Goal: Contribute content: Contribute content

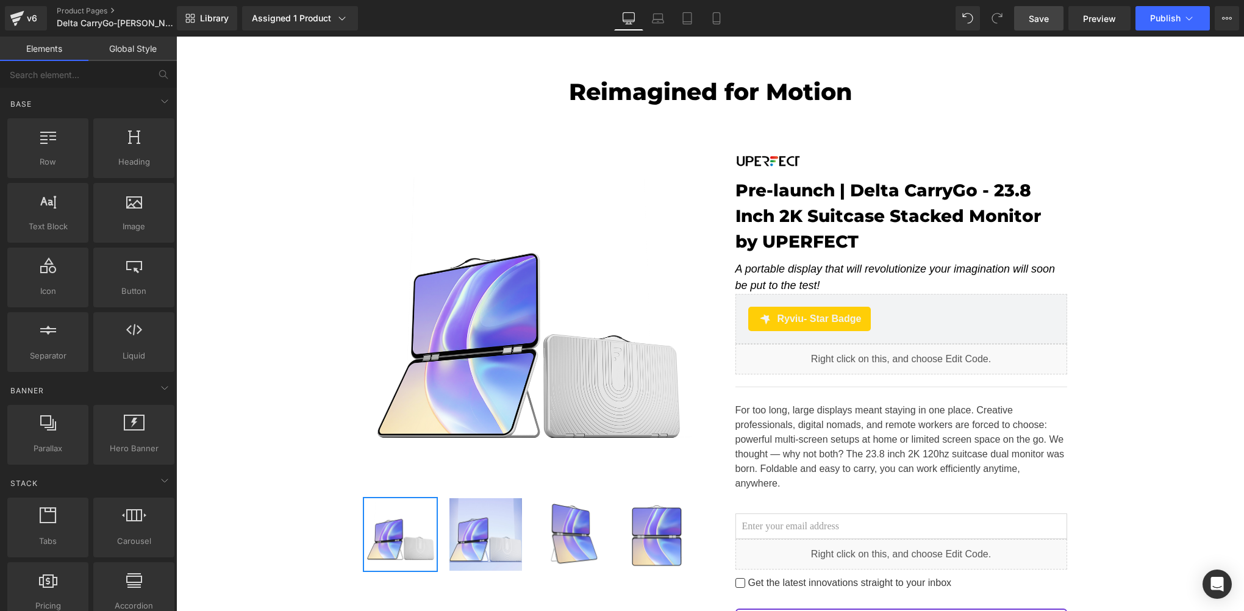
click at [1037, 23] on span "Save" at bounding box center [1039, 18] width 20 height 13
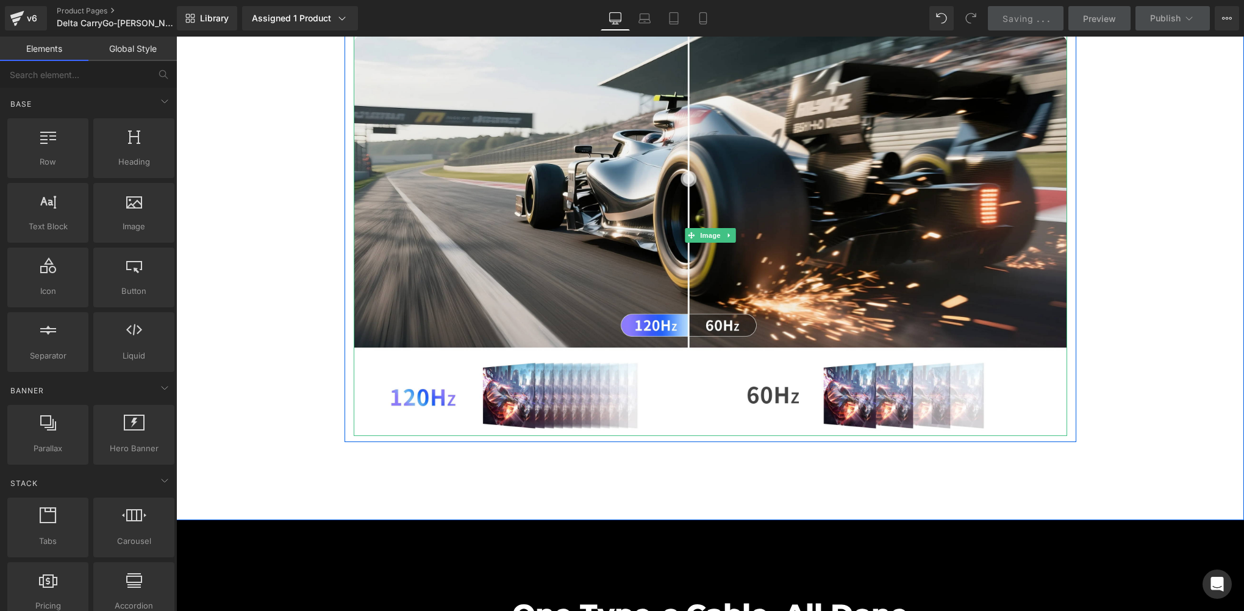
scroll to position [6334, 0]
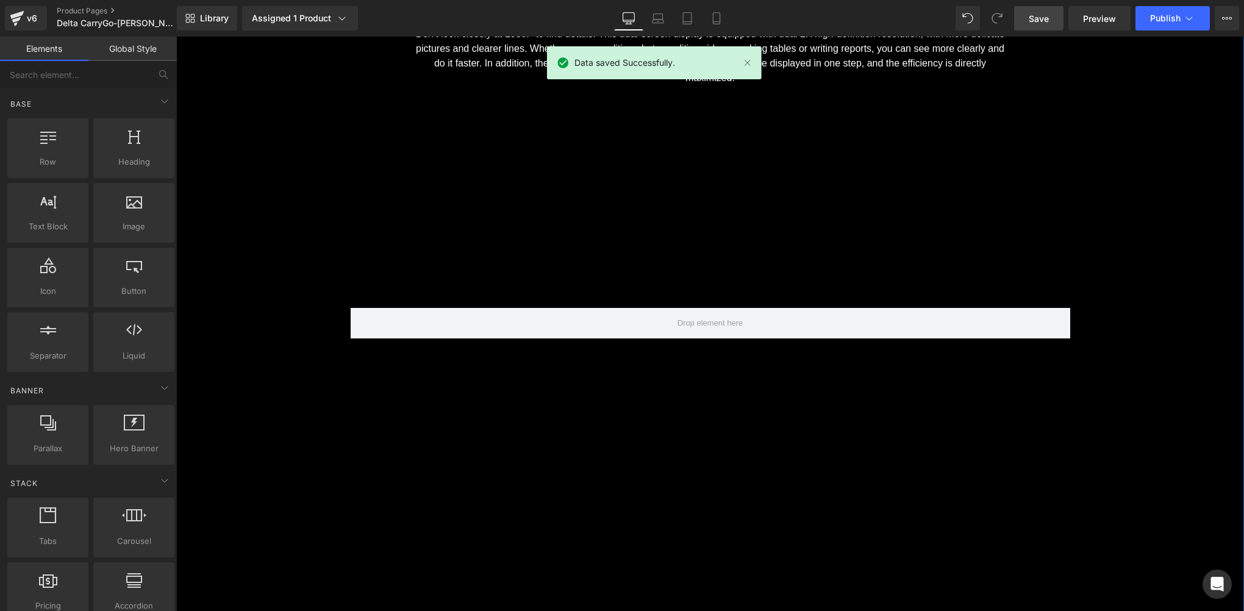
click at [290, 337] on div "2K Picture Quality, Different at A Glance Heading Don't look closely at 1080P t…" at bounding box center [710, 243] width 1068 height 588
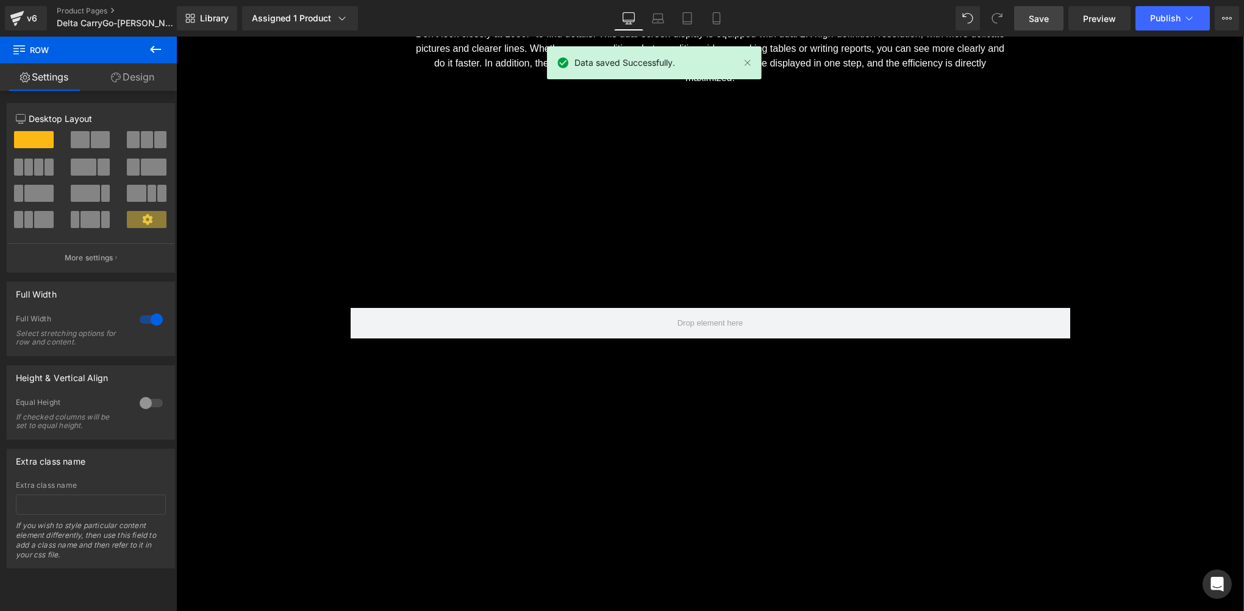
scroll to position [5928, 0]
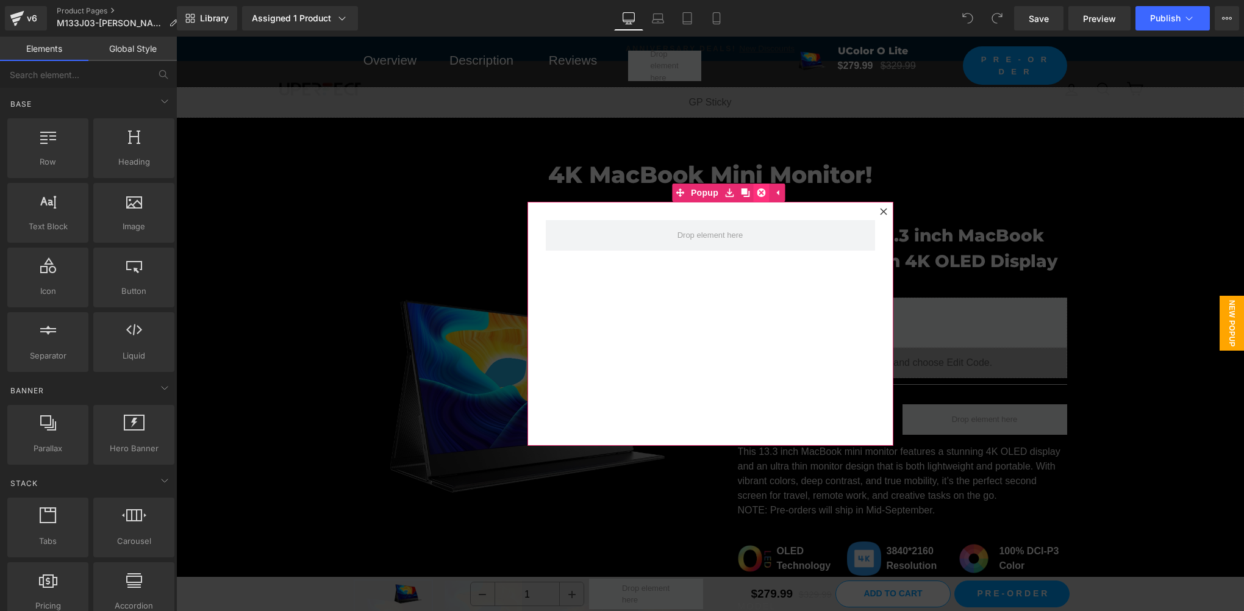
click at [757, 193] on icon at bounding box center [761, 192] width 9 height 9
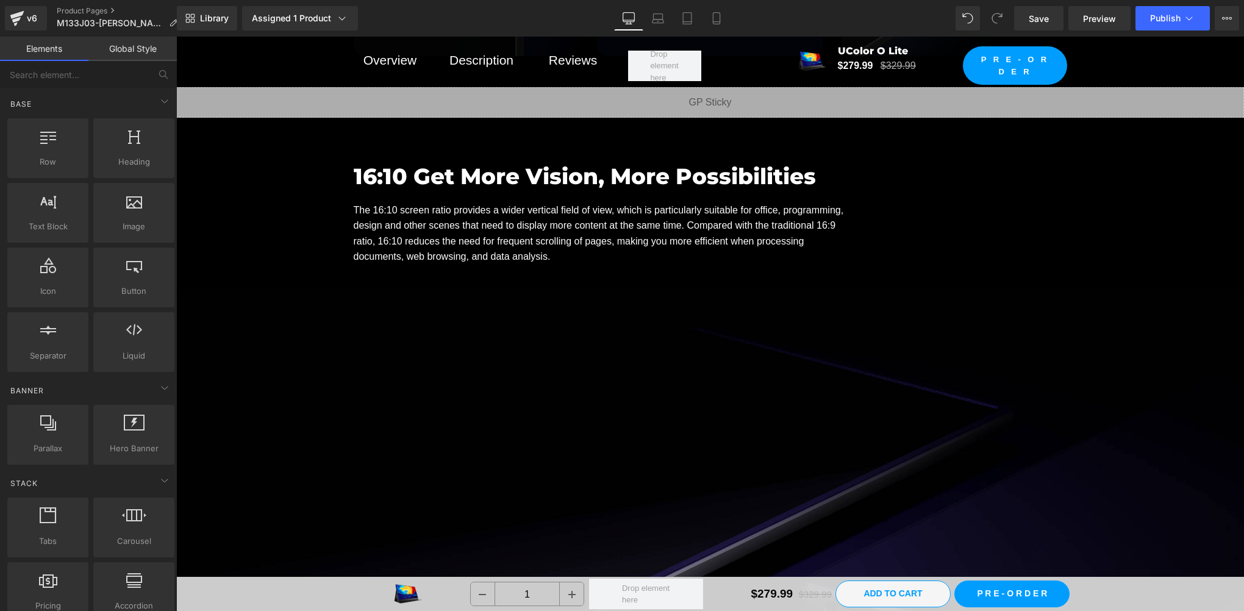
scroll to position [7113, 0]
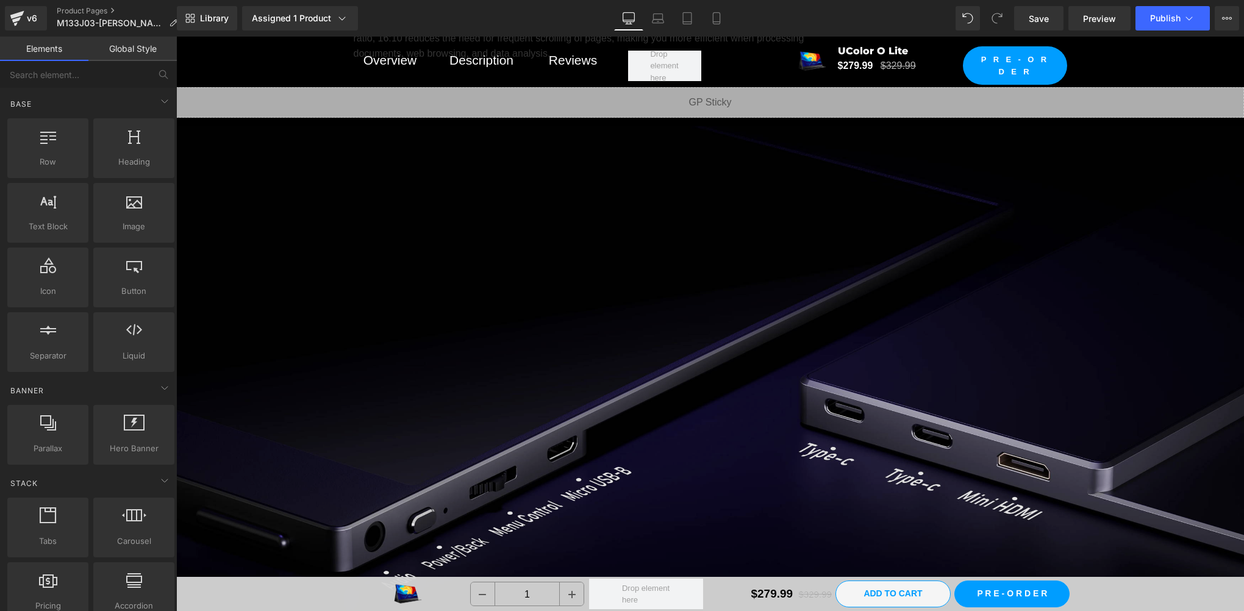
click at [558, 294] on img at bounding box center [710, 386] width 1068 height 601
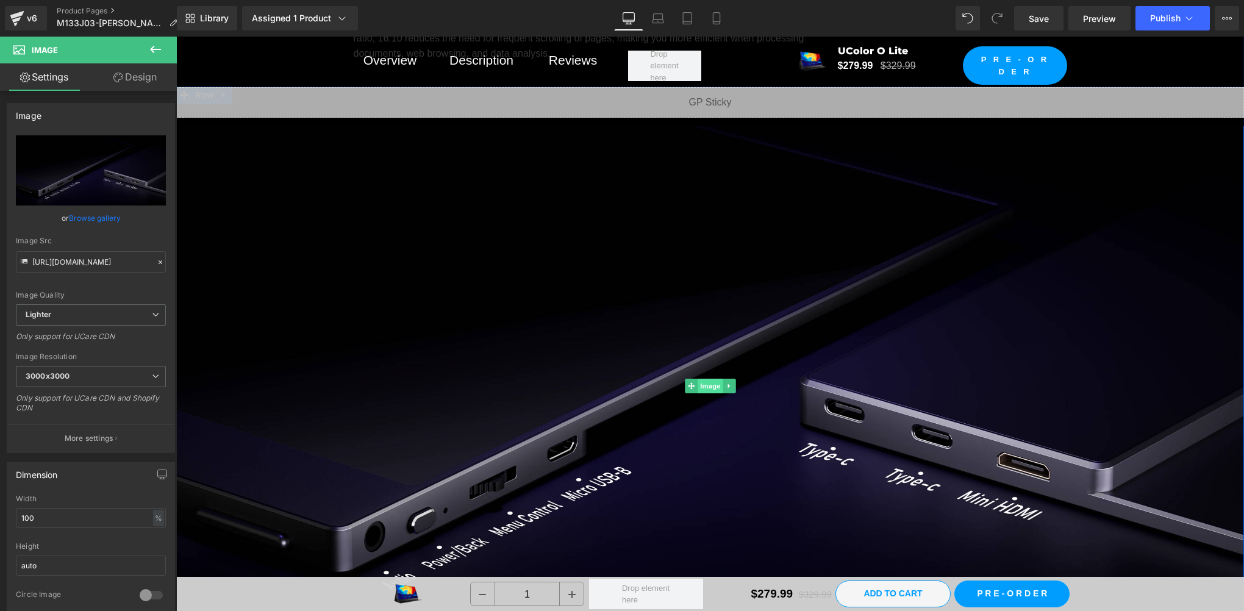
click at [707, 379] on span "Image" at bounding box center [711, 386] width 26 height 15
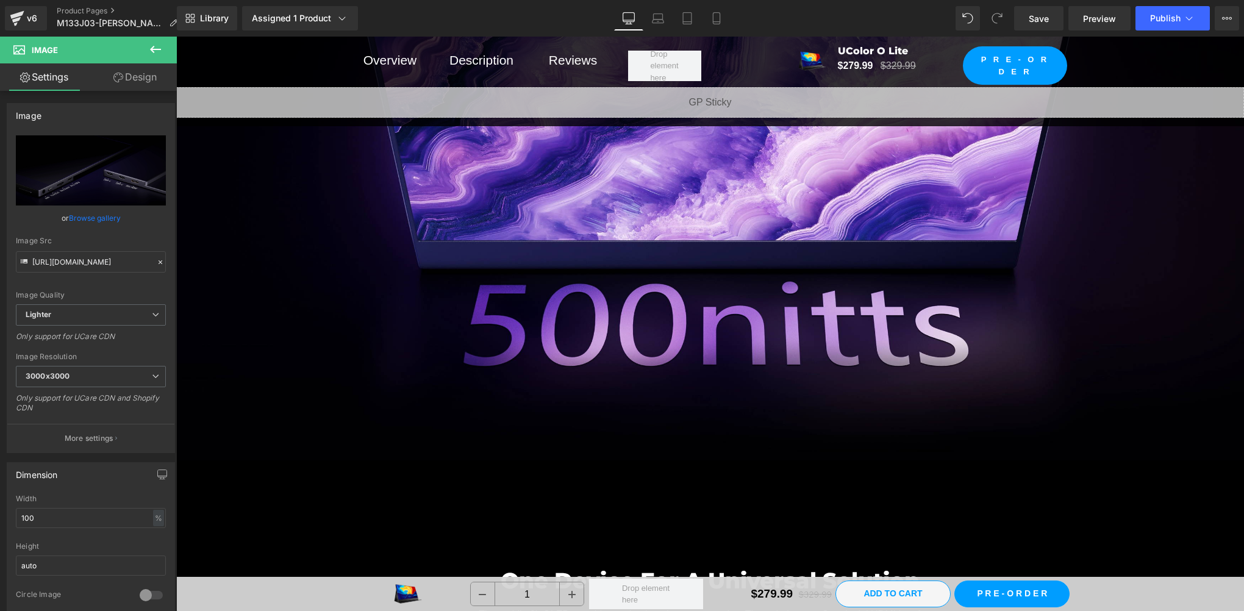
scroll to position [9958, 0]
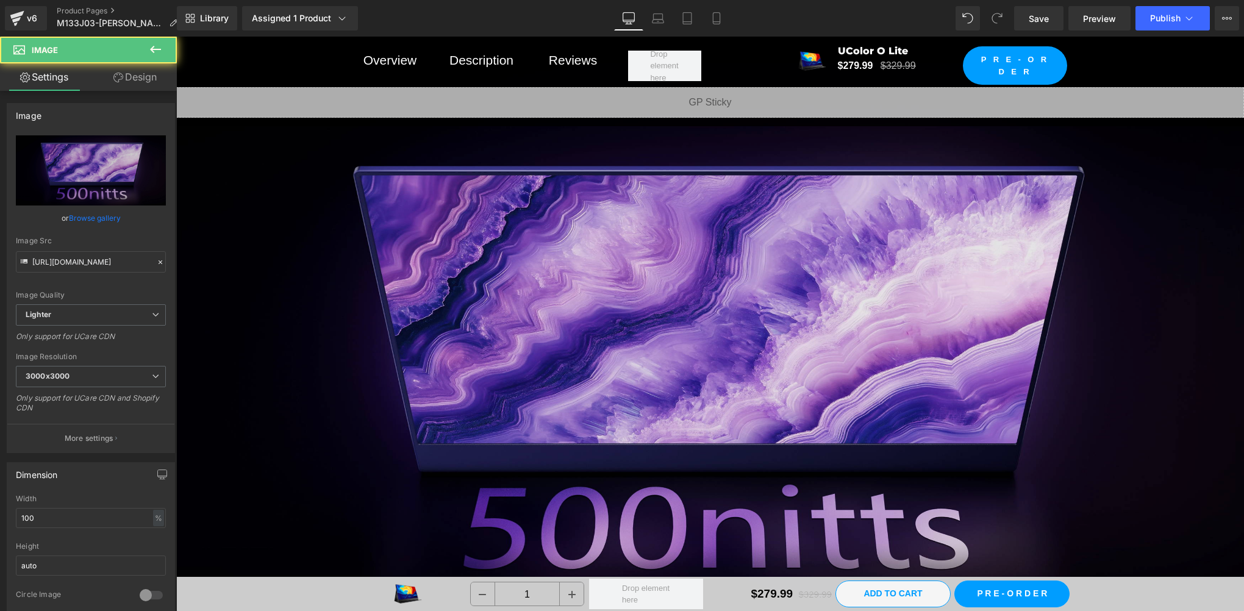
click at [513, 218] on img at bounding box center [710, 363] width 1068 height 601
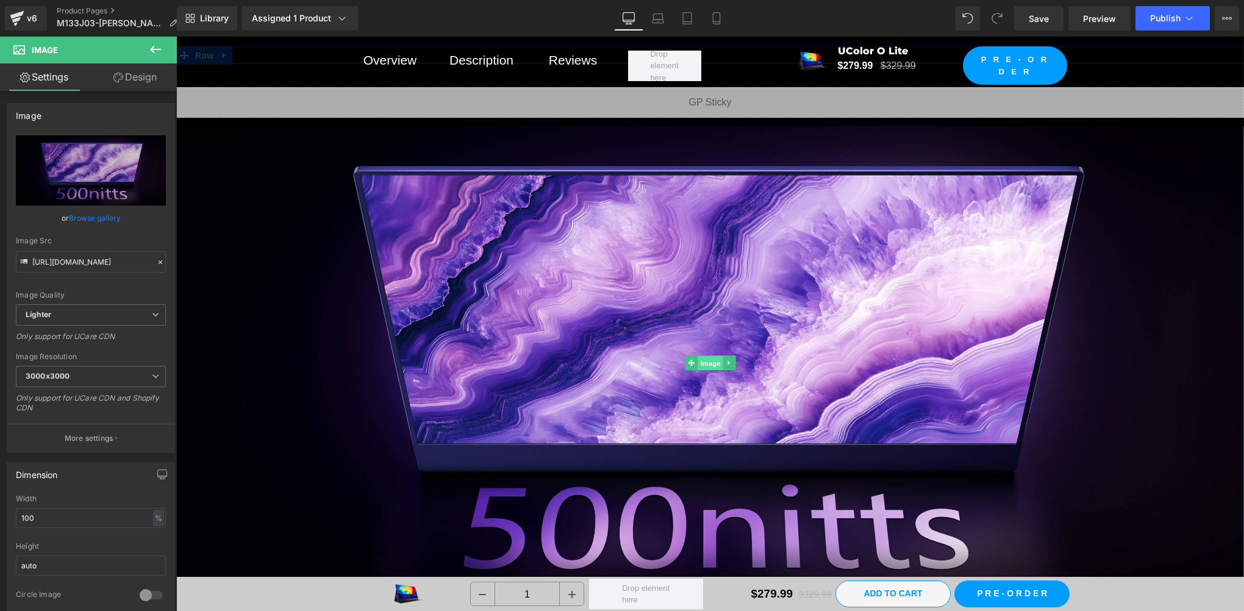
click at [704, 361] on span "Image" at bounding box center [711, 363] width 26 height 15
click at [1021, 18] on link "Save" at bounding box center [1038, 18] width 49 height 24
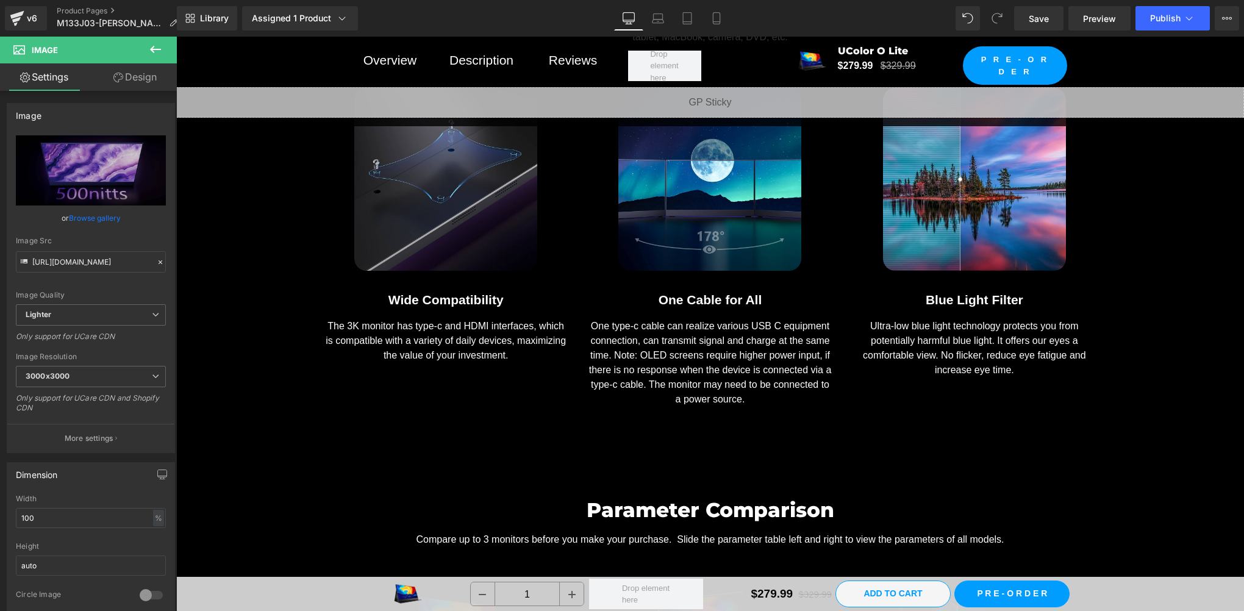
scroll to position [10771, 0]
click at [161, 51] on icon at bounding box center [155, 49] width 15 height 15
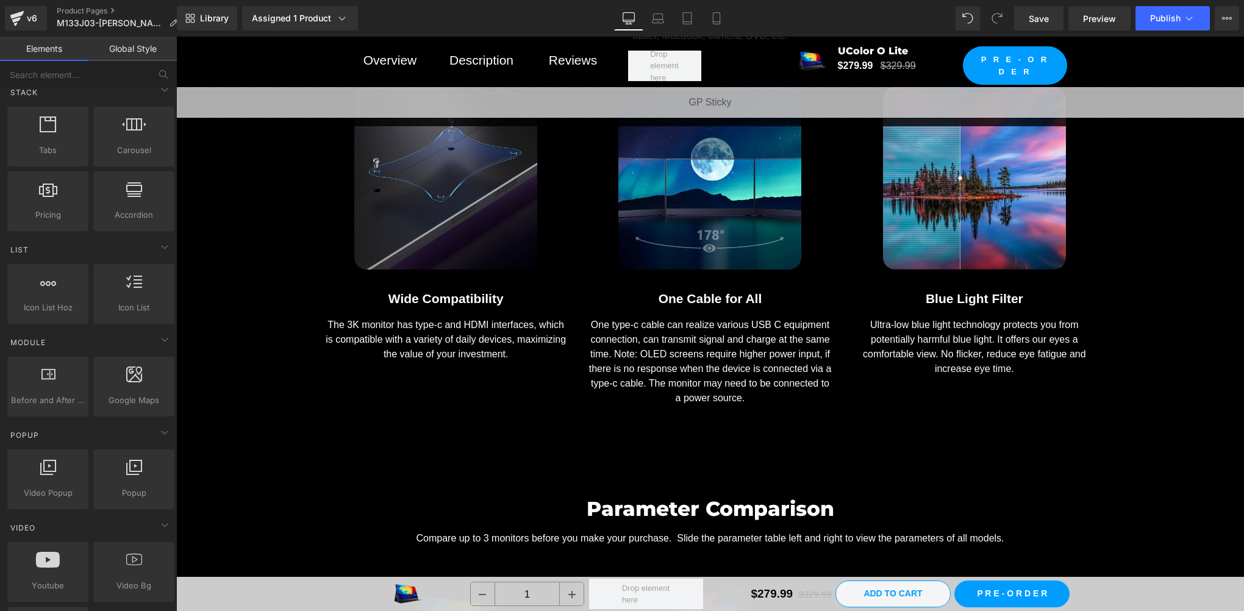
scroll to position [594, 0]
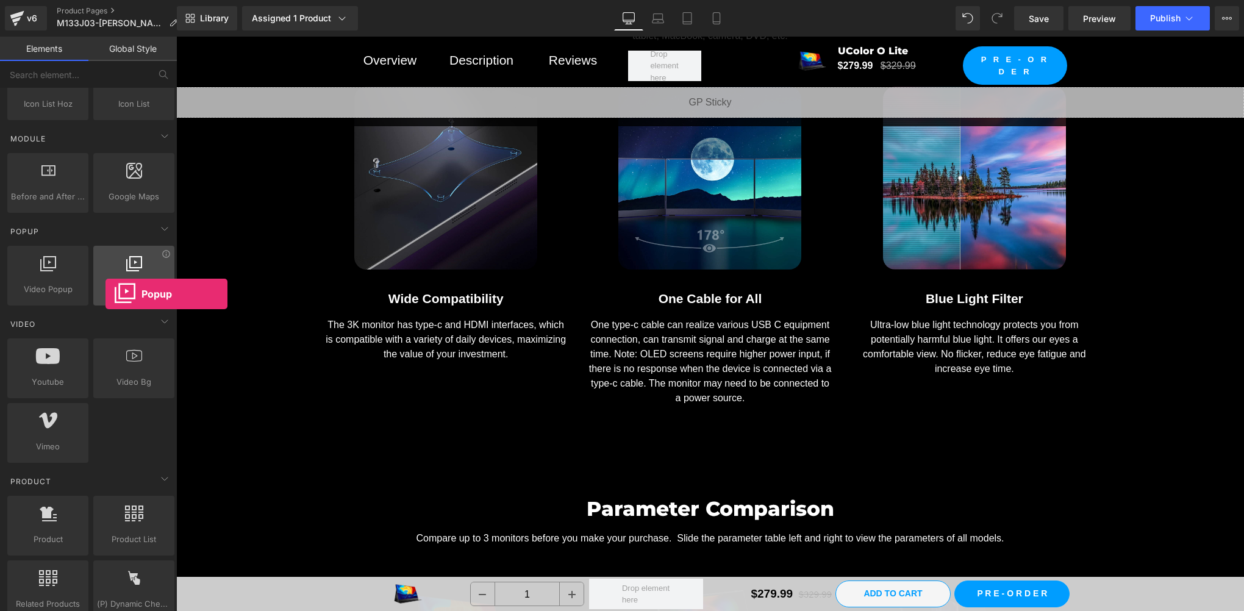
drag, startPoint x: 122, startPoint y: 291, endPoint x: 105, endPoint y: 294, distance: 16.7
click at [105, 294] on div "Popup video popup, popup, model popup, window" at bounding box center [133, 276] width 81 height 60
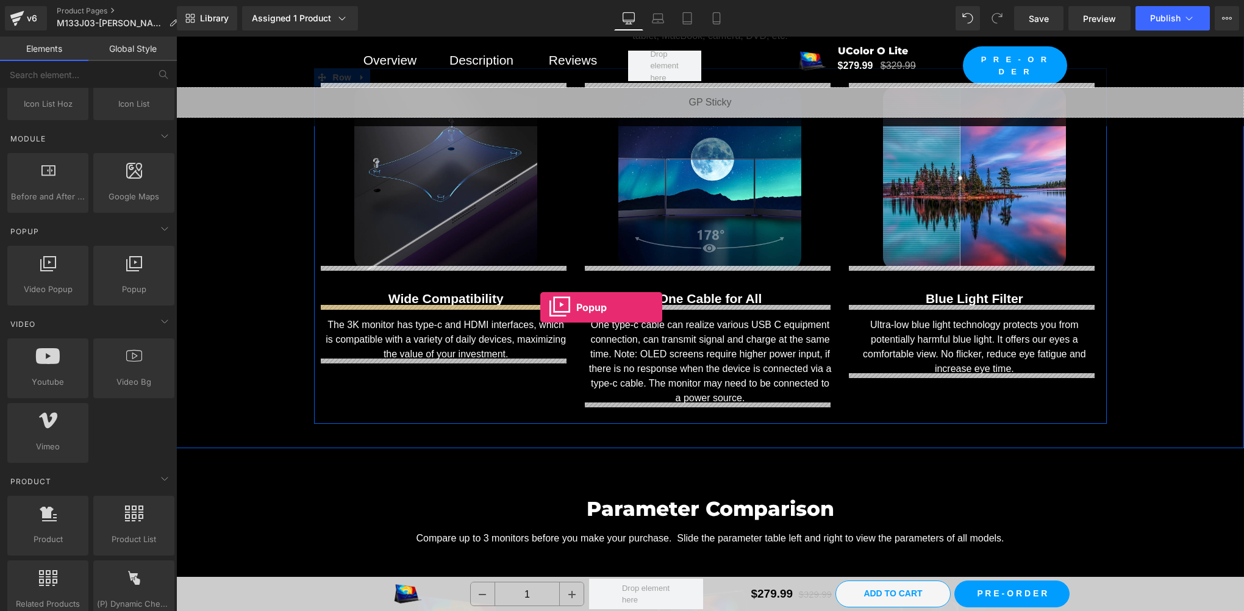
drag, startPoint x: 323, startPoint y: 333, endPoint x: 540, endPoint y: 307, distance: 219.2
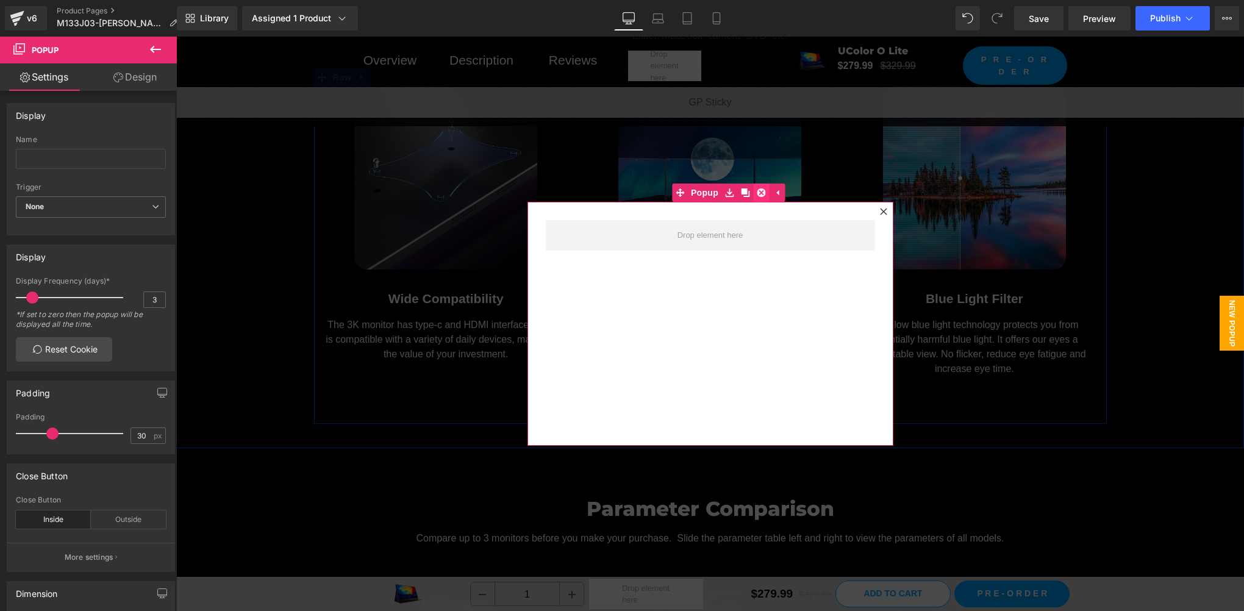
click at [757, 189] on icon at bounding box center [761, 192] width 9 height 9
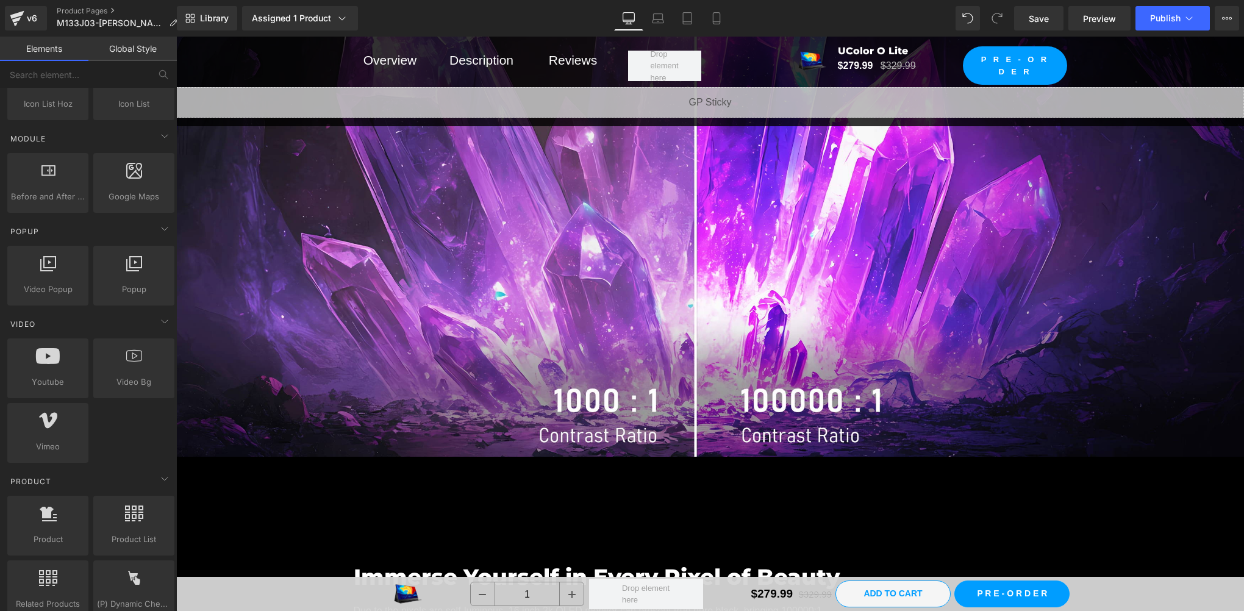
scroll to position [2235, 0]
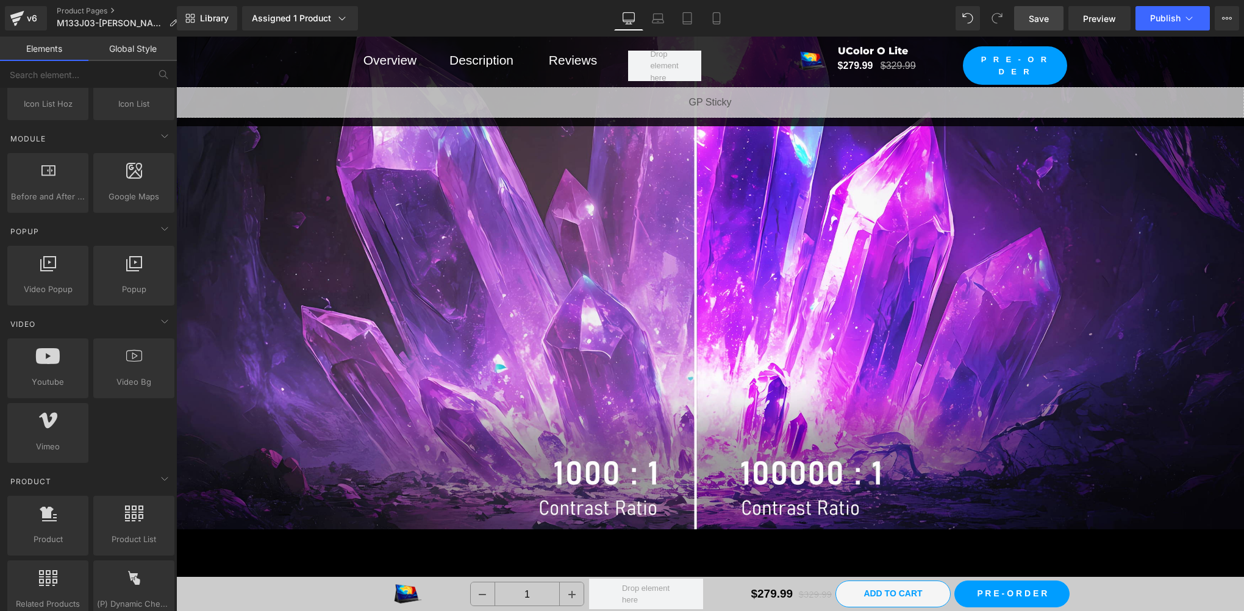
drag, startPoint x: 1042, startPoint y: 15, endPoint x: 384, endPoint y: 96, distance: 662.8
click at [1042, 15] on span "Save" at bounding box center [1039, 18] width 20 height 13
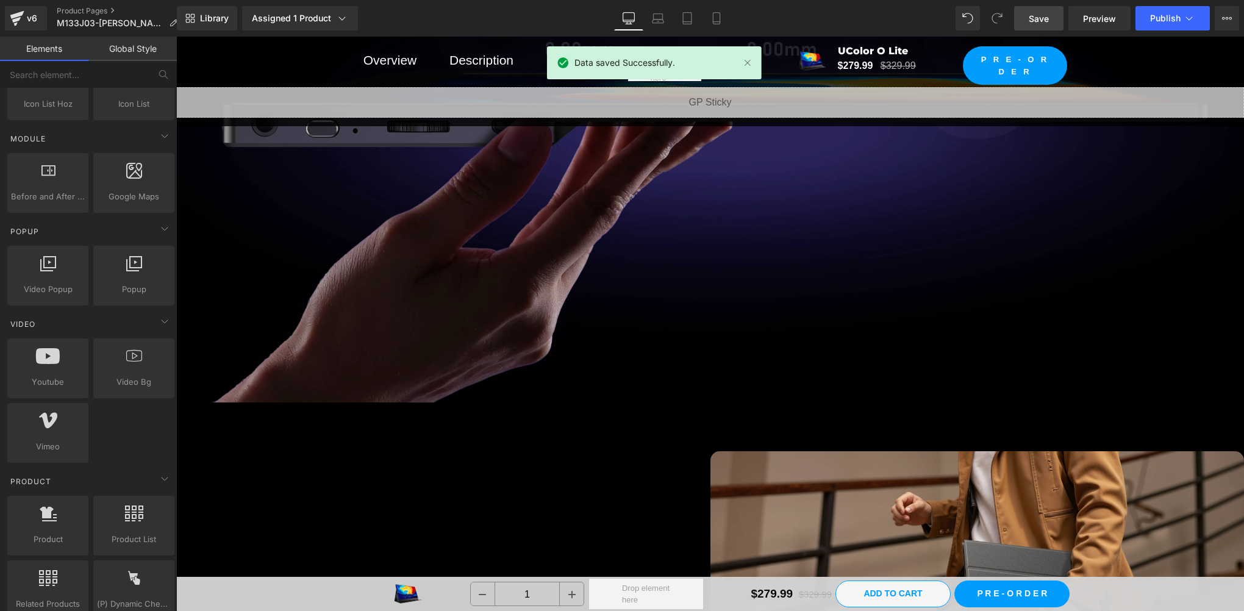
scroll to position [3455, 0]
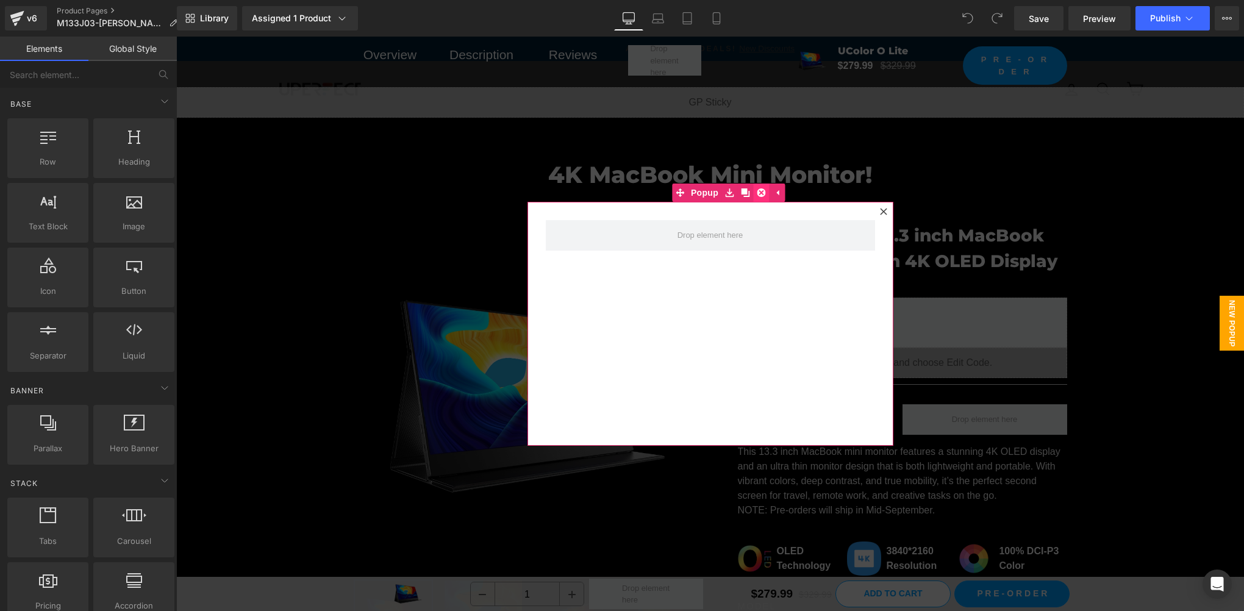
click at [757, 190] on icon at bounding box center [761, 192] width 9 height 9
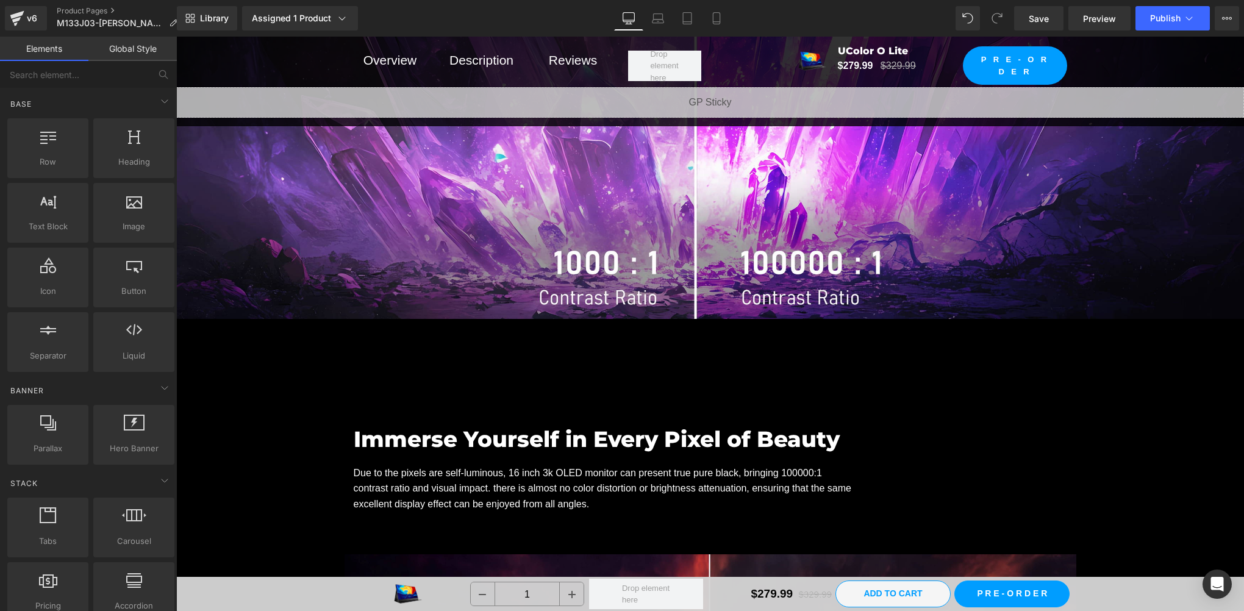
scroll to position [2032, 0]
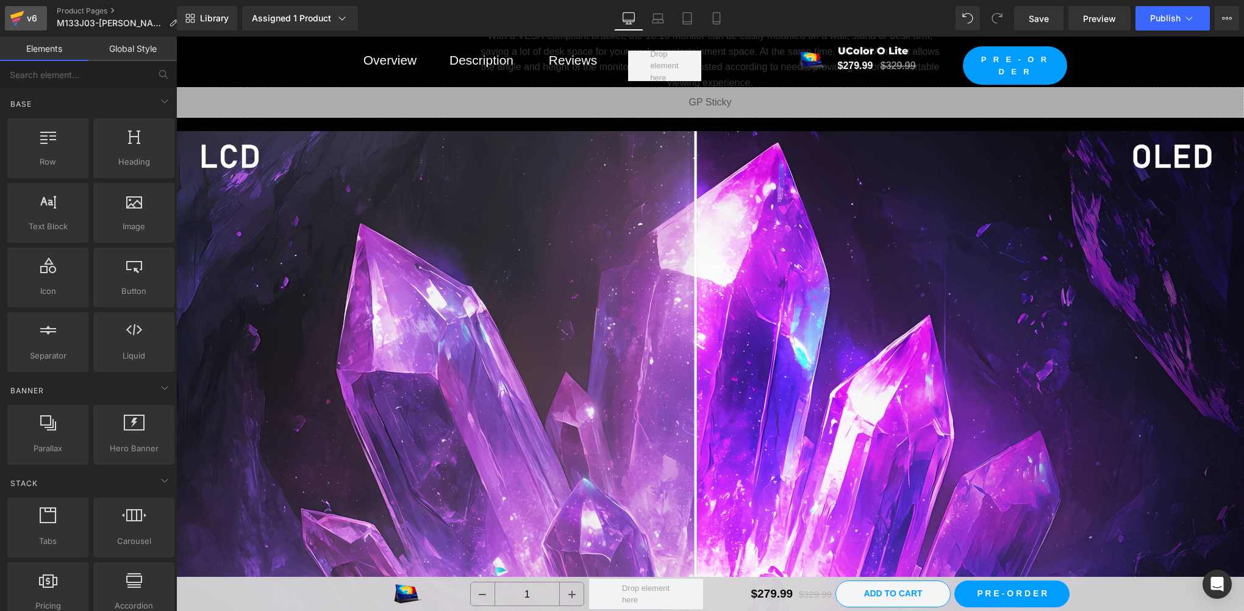
click at [29, 23] on div "v6" at bounding box center [31, 18] width 15 height 16
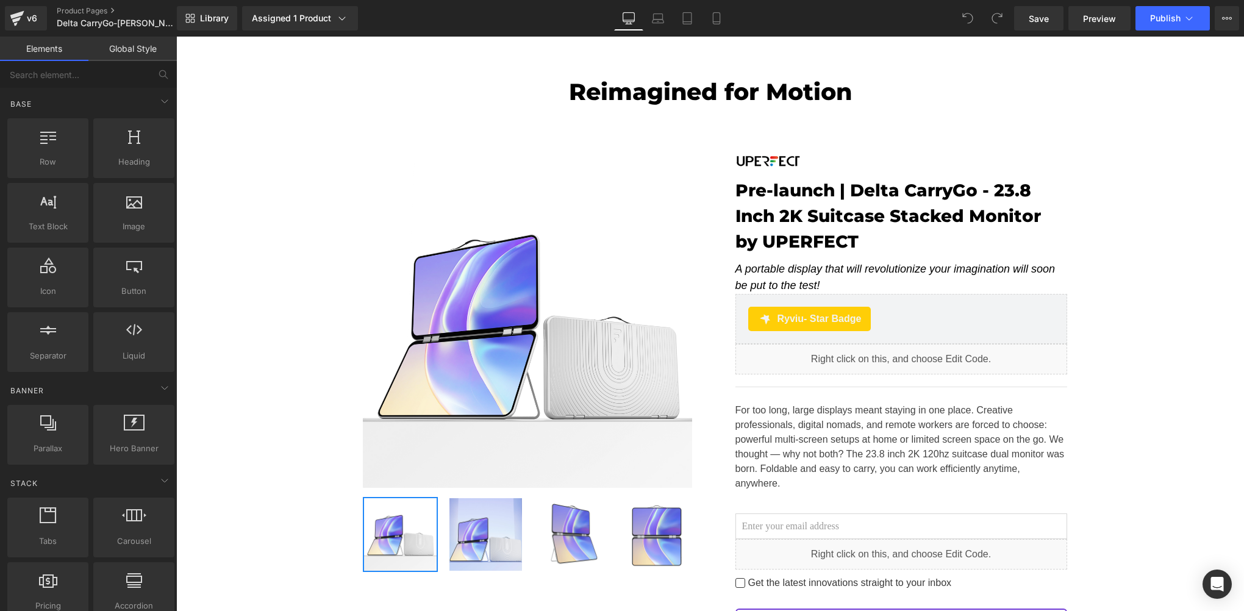
scroll to position [495, 0]
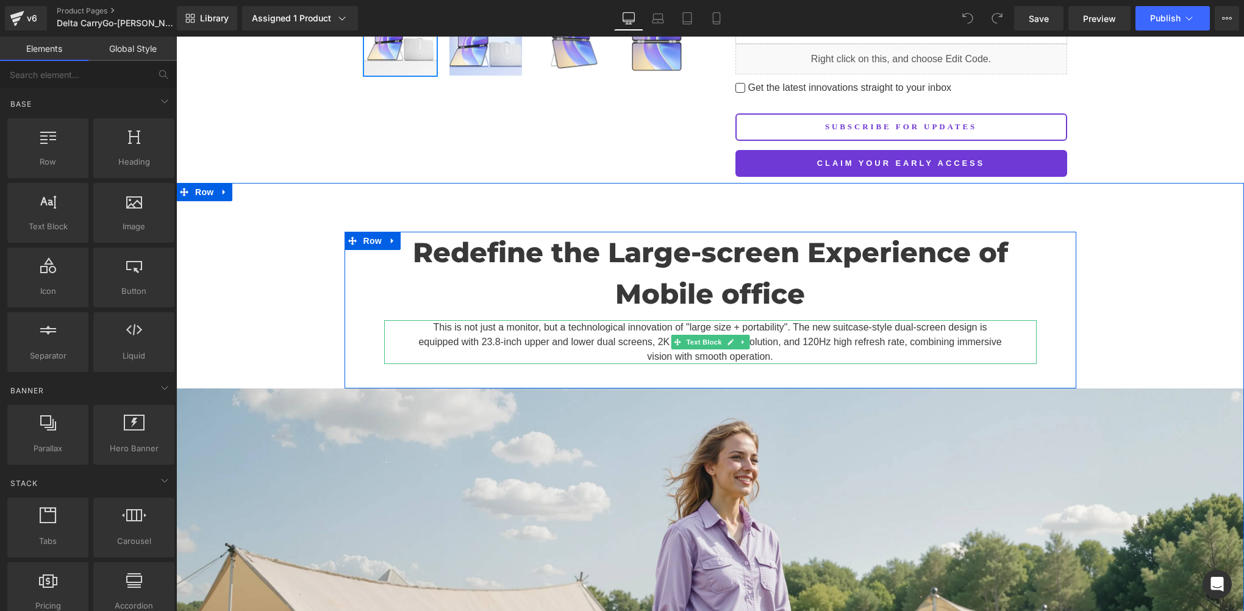
click at [802, 326] on p "This is not just a monitor, but a technological innovation of "large size + por…" at bounding box center [710, 342] width 591 height 44
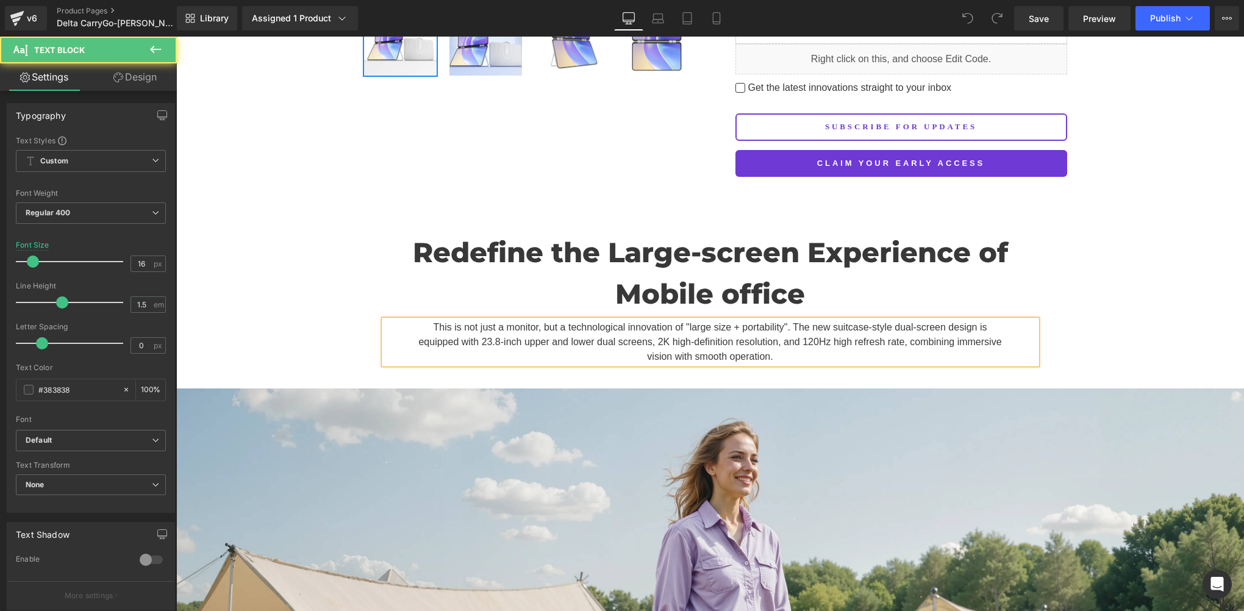
click at [793, 328] on p "This is not just a monitor, but a technological innovation of "large size + por…" at bounding box center [710, 342] width 591 height 44
click at [783, 337] on p "This is not just a monitor, but a technological innovation of "large size + por…" at bounding box center [710, 342] width 591 height 44
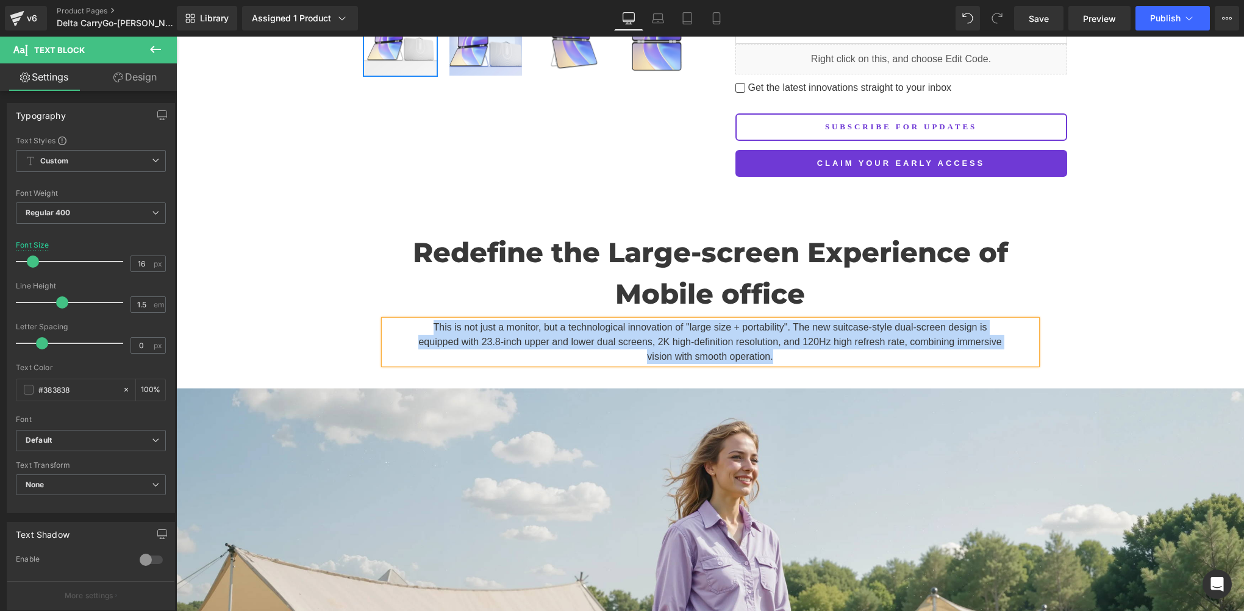
copy p "This is not just a monitor, but a technological innovation of "large size + por…"
click at [677, 338] on p "This is not just a monitor, but a technological innovation of "large size + por…" at bounding box center [710, 342] width 591 height 44
paste div
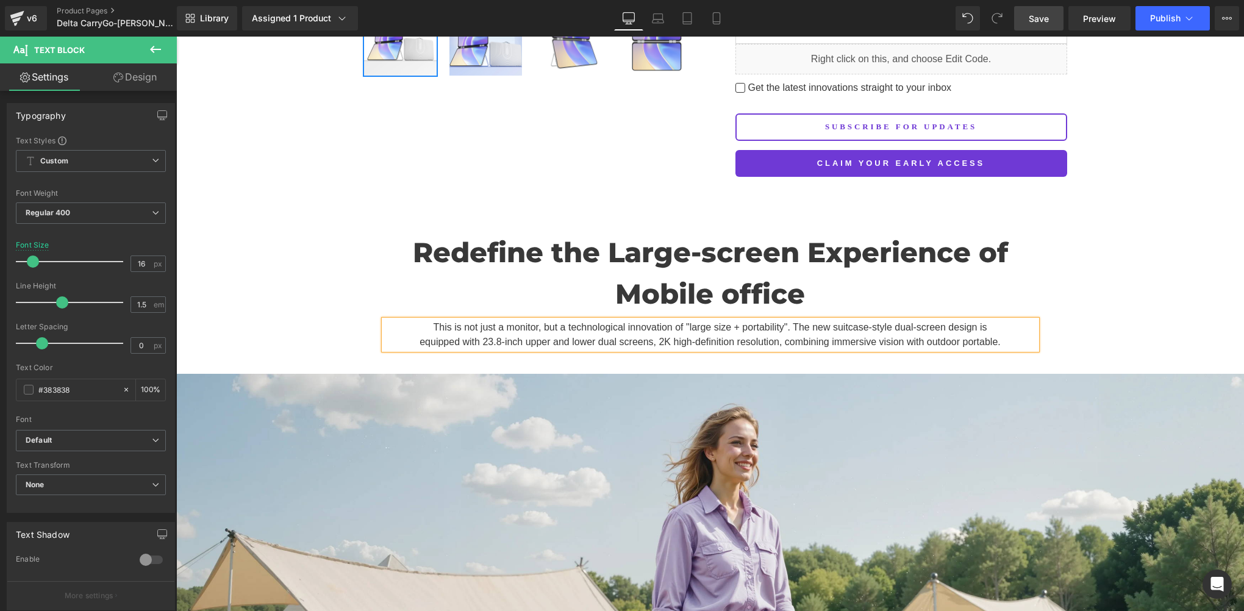
drag, startPoint x: 1059, startPoint y: 11, endPoint x: 531, endPoint y: 543, distance: 749.3
click at [1059, 11] on link "Save" at bounding box center [1038, 18] width 49 height 24
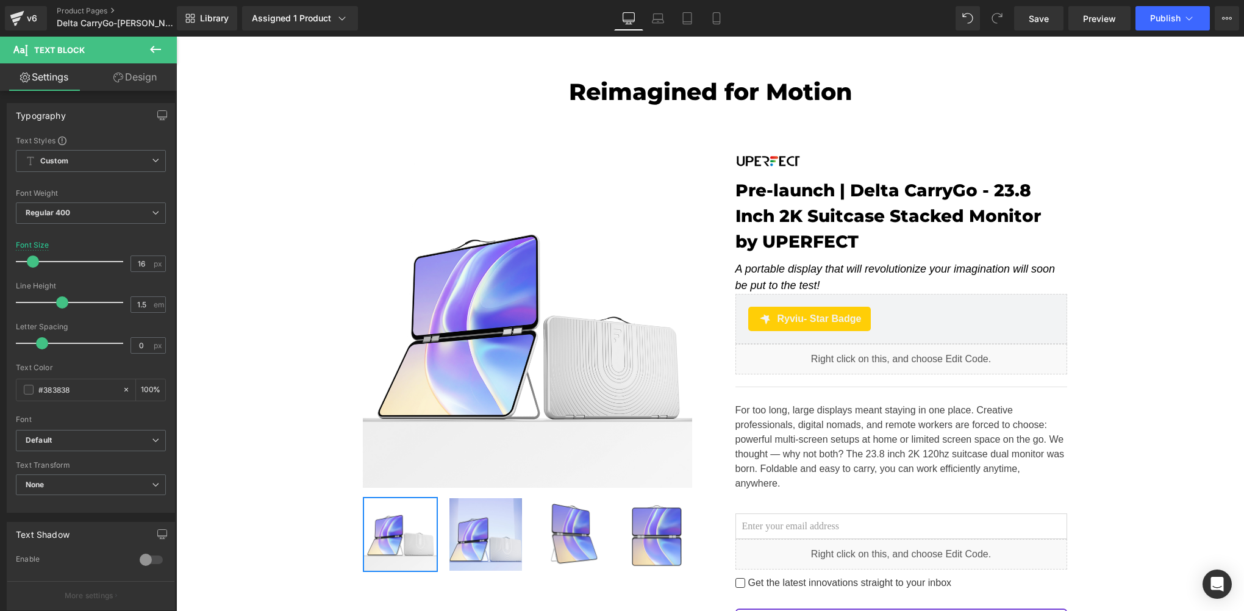
scroll to position [6672, 0]
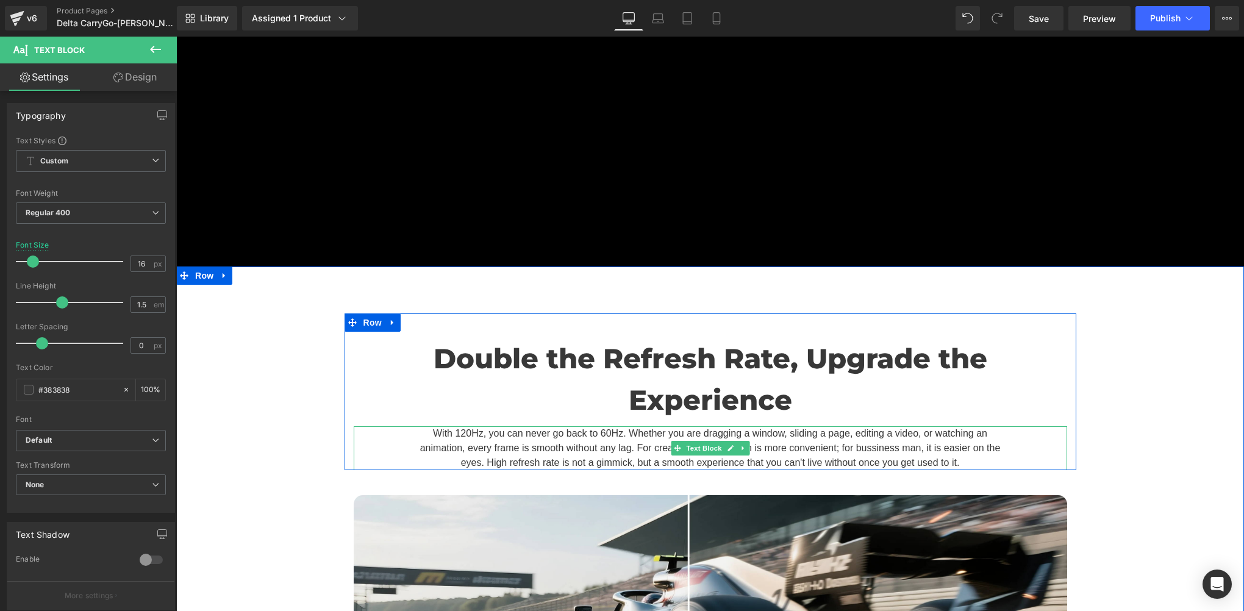
click at [458, 426] on p "With 120Hz, you can never go back to 60Hz. Whether you are dragging a window, s…" at bounding box center [710, 448] width 591 height 44
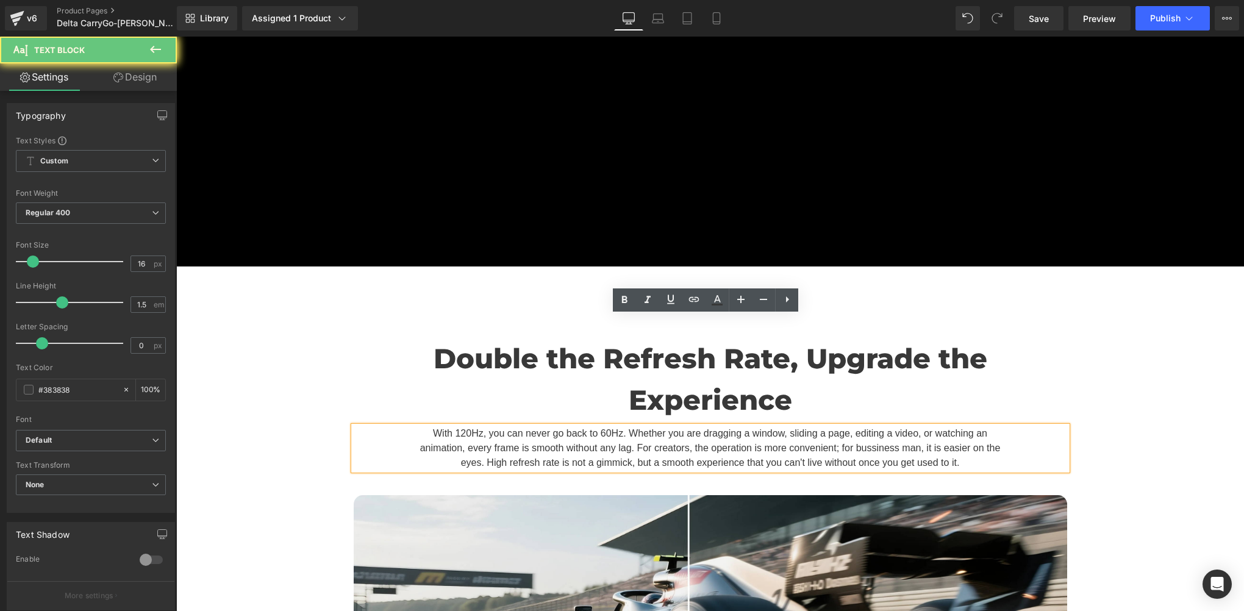
click at [465, 426] on p "With 120Hz, you can never go back to 60Hz. Whether you are dragging a window, s…" at bounding box center [710, 448] width 591 height 44
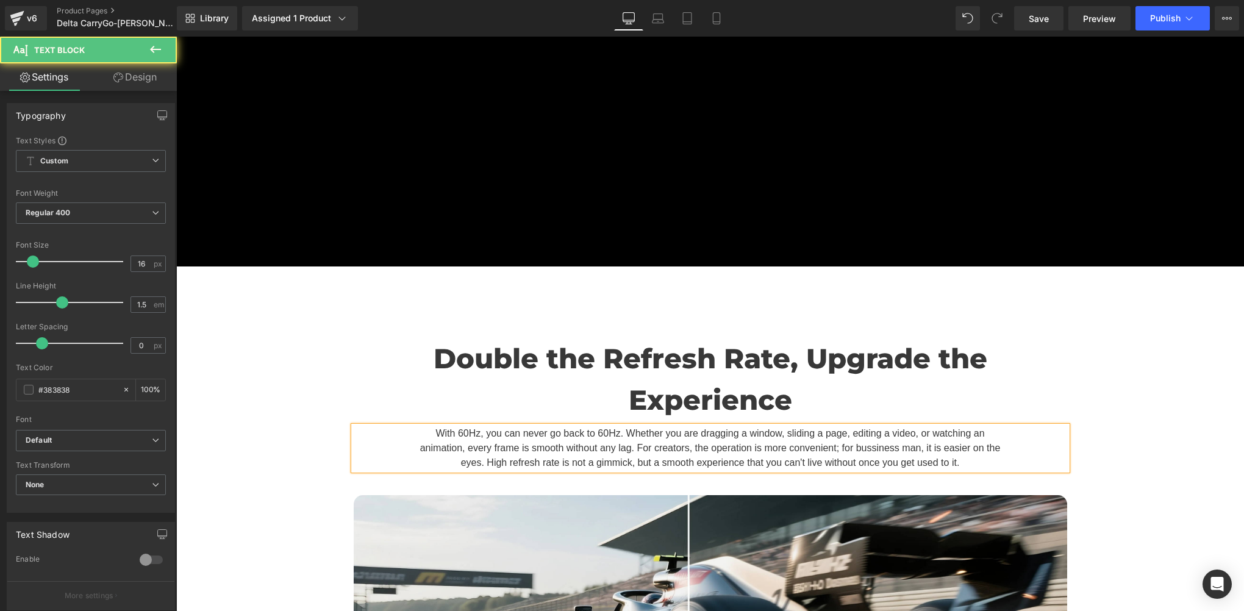
click at [597, 426] on p "With 60Hz, you can never go back to 60Hz. Whether you are dragging a window, sl…" at bounding box center [710, 448] width 591 height 44
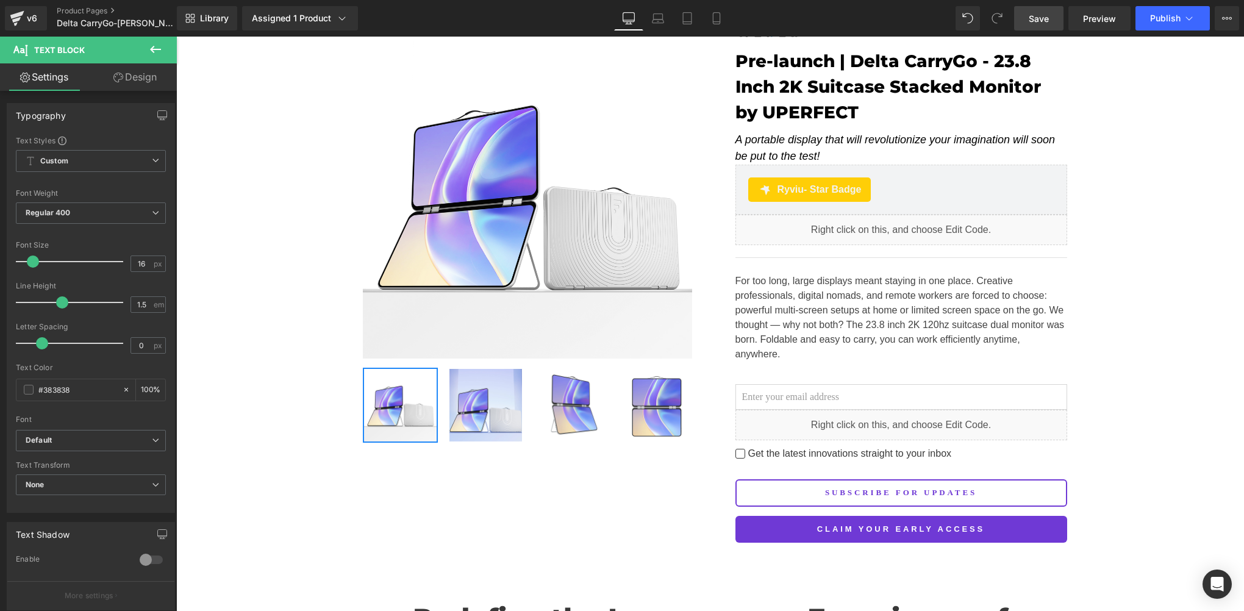
click at [1038, 17] on span "Save" at bounding box center [1039, 18] width 20 height 13
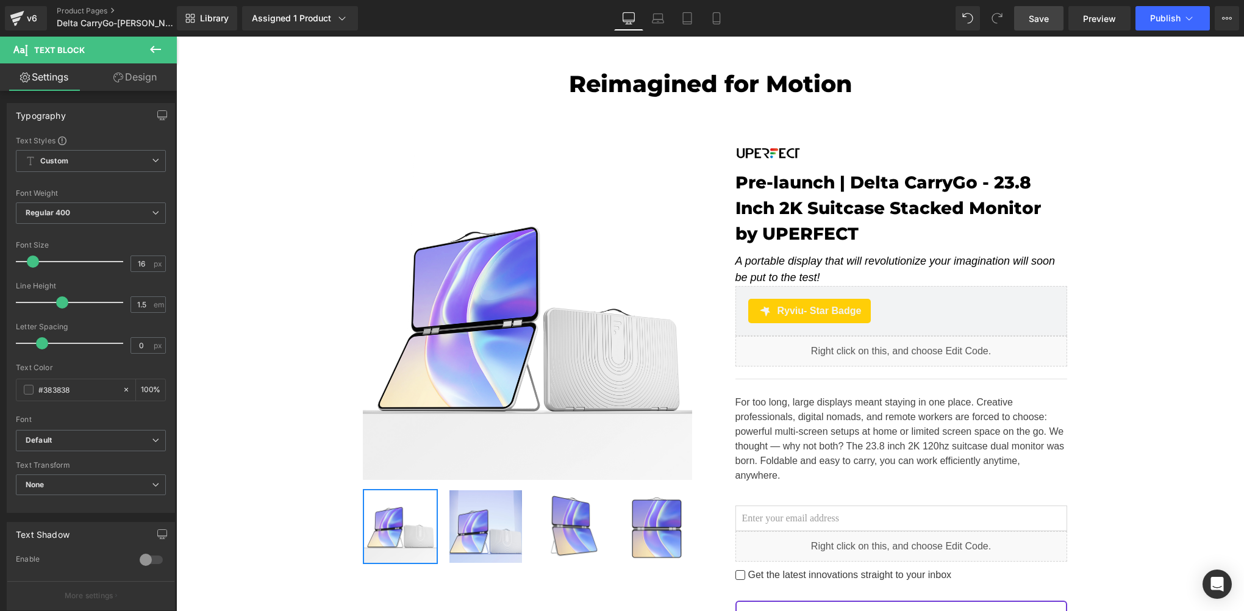
scroll to position [203, 0]
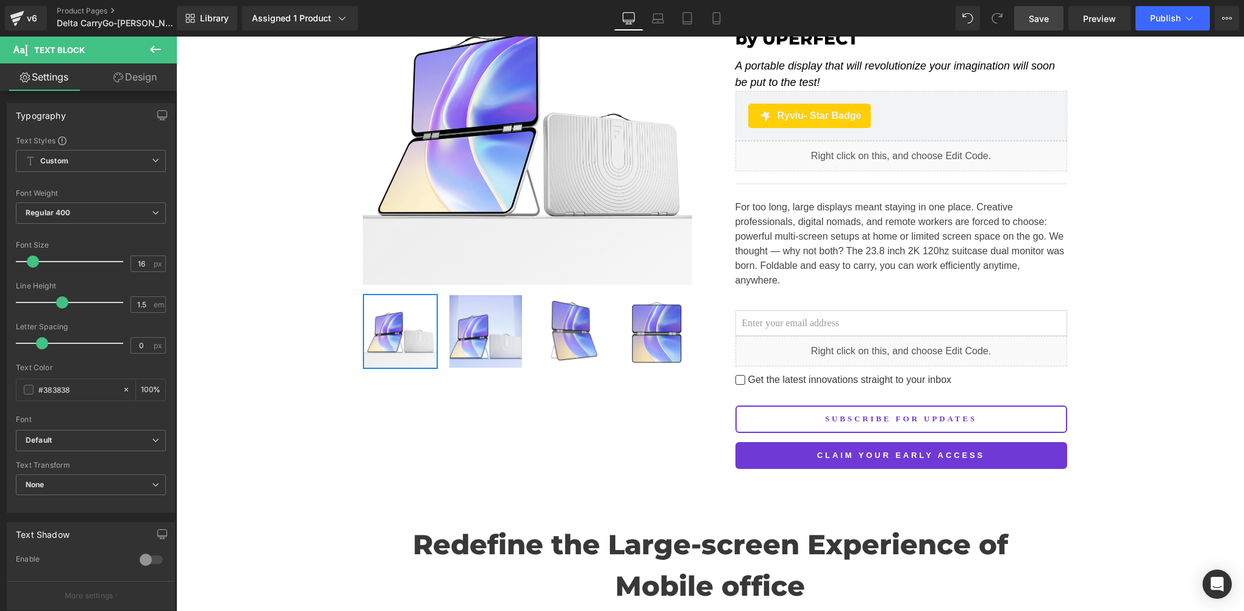
click at [1041, 16] on span "Save" at bounding box center [1039, 18] width 20 height 13
